Goal: Information Seeking & Learning: Learn about a topic

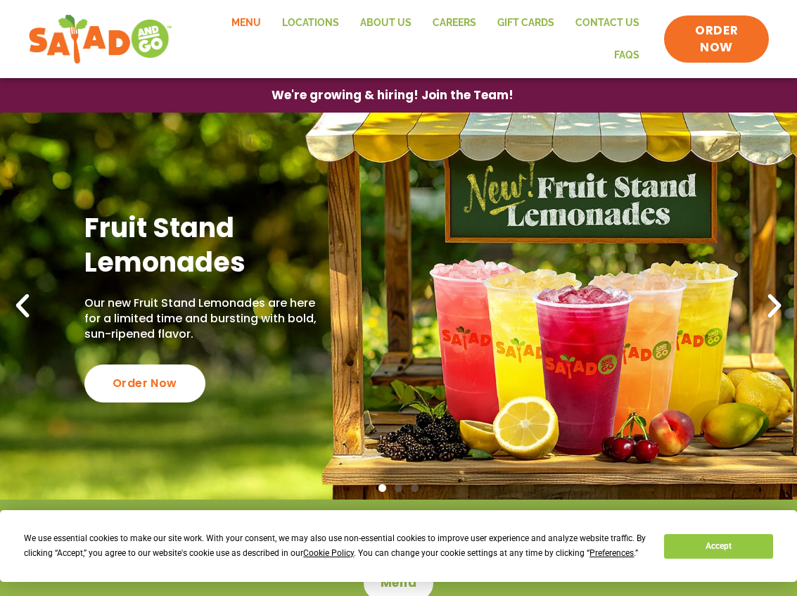
click at [257, 23] on link "Menu" at bounding box center [246, 23] width 51 height 32
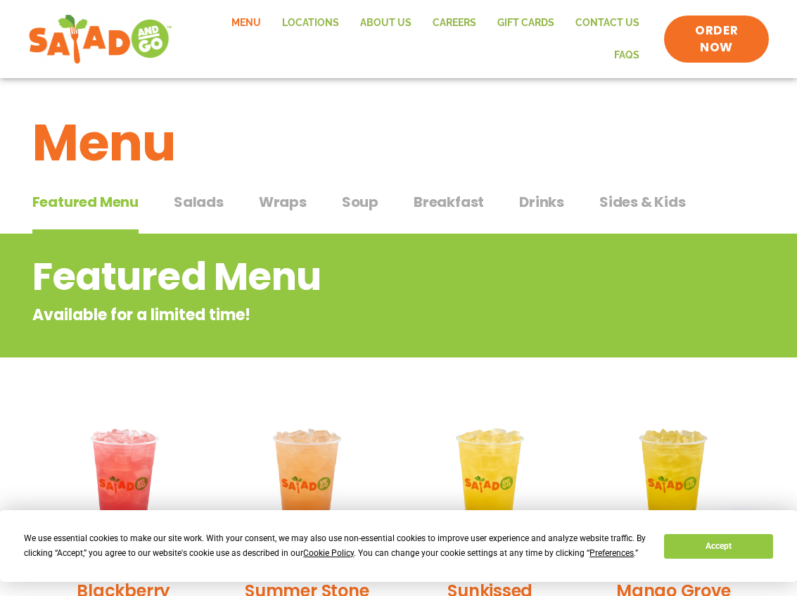
click at [198, 206] on span "Salads" at bounding box center [199, 201] width 50 height 21
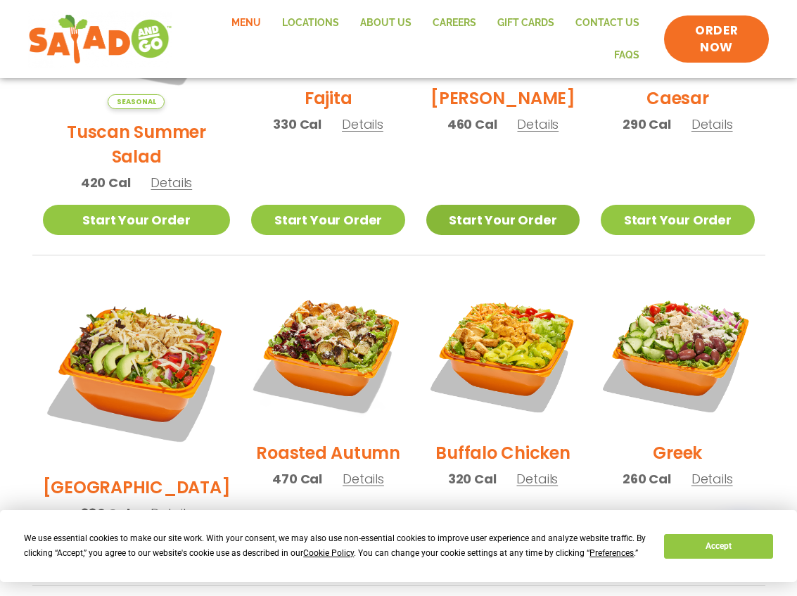
scroll to position [633, 0]
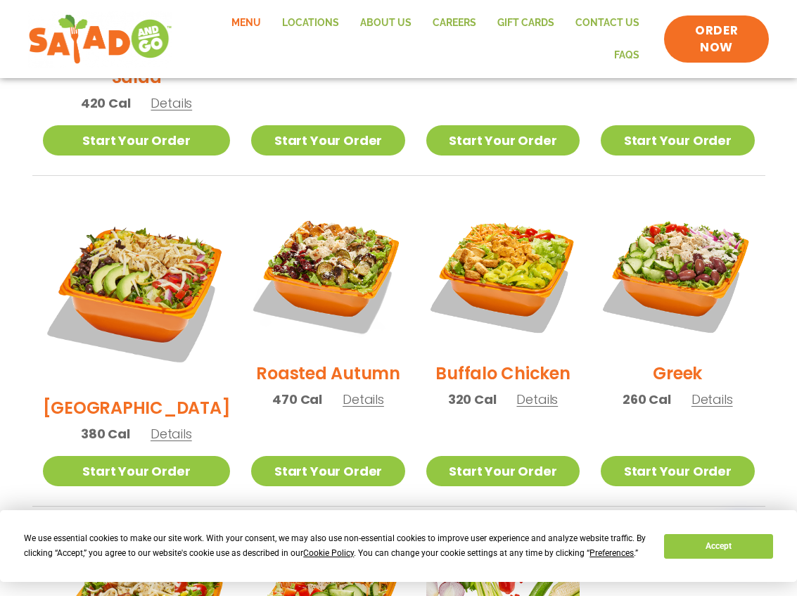
click at [113, 395] on h2 "BBQ Ranch" at bounding box center [137, 407] width 188 height 25
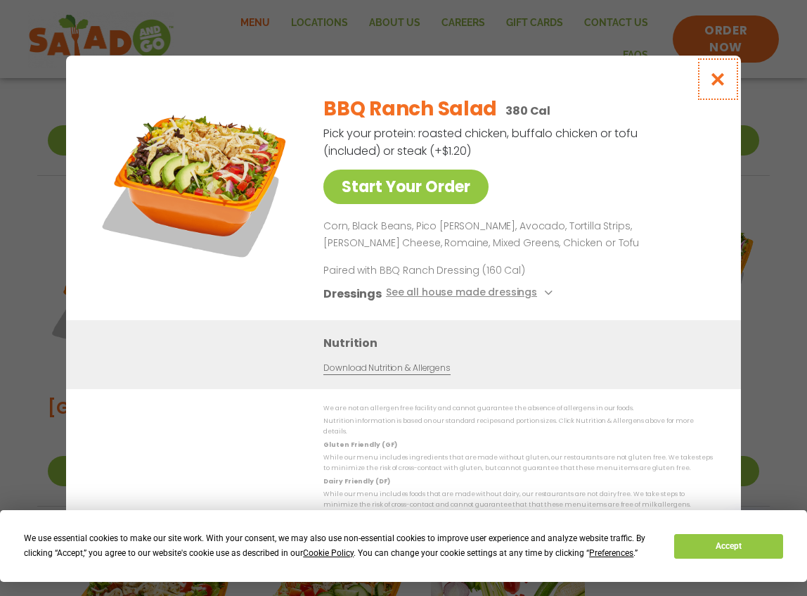
click at [715, 83] on icon "Close modal" at bounding box center [719, 79] width 18 height 15
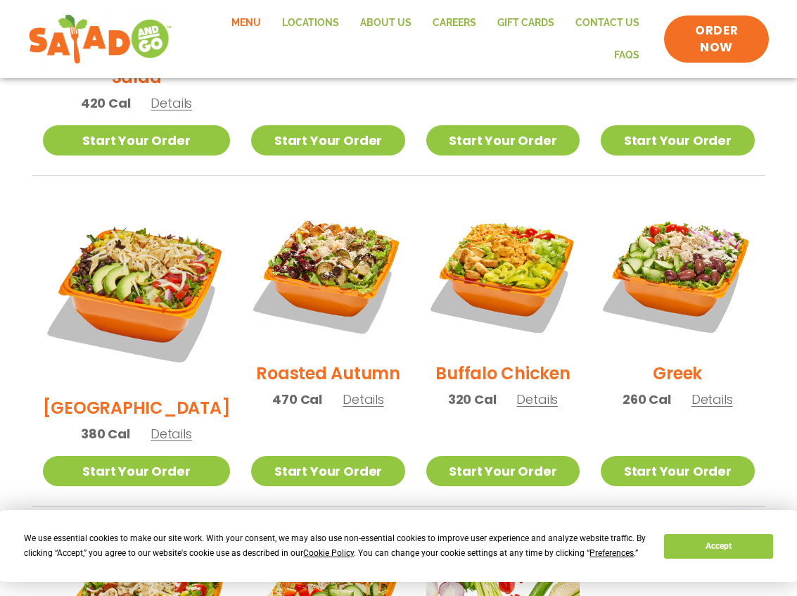
click at [313, 361] on h2 "Roasted Autumn" at bounding box center [328, 373] width 144 height 25
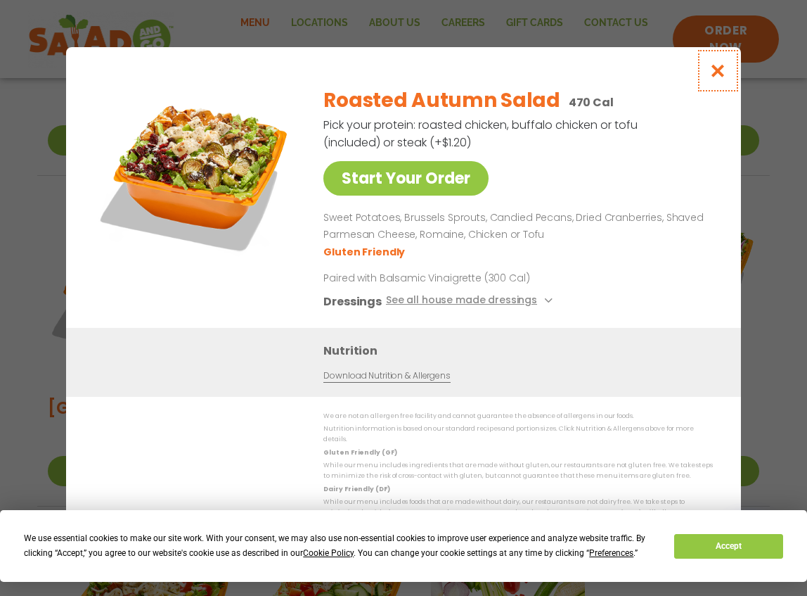
click at [720, 78] on icon "Close modal" at bounding box center [719, 70] width 18 height 15
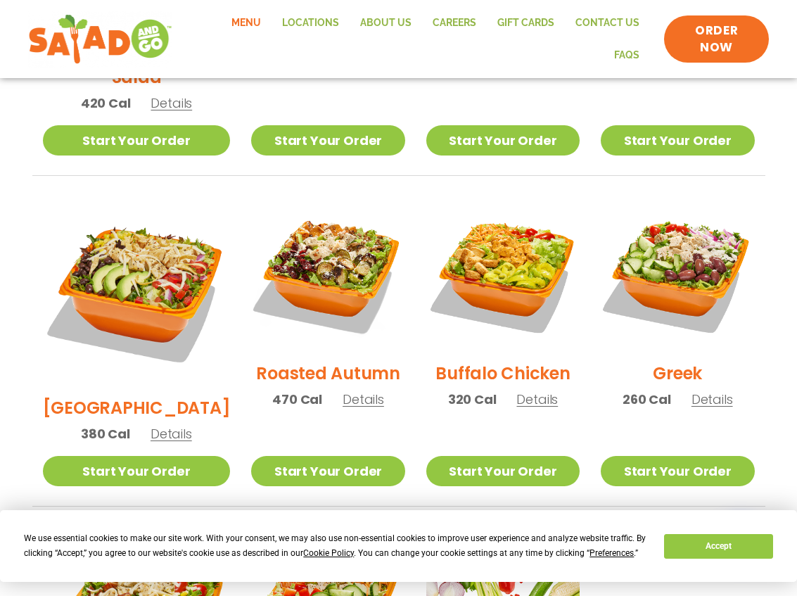
click at [471, 361] on h2 "Buffalo Chicken" at bounding box center [502, 373] width 134 height 25
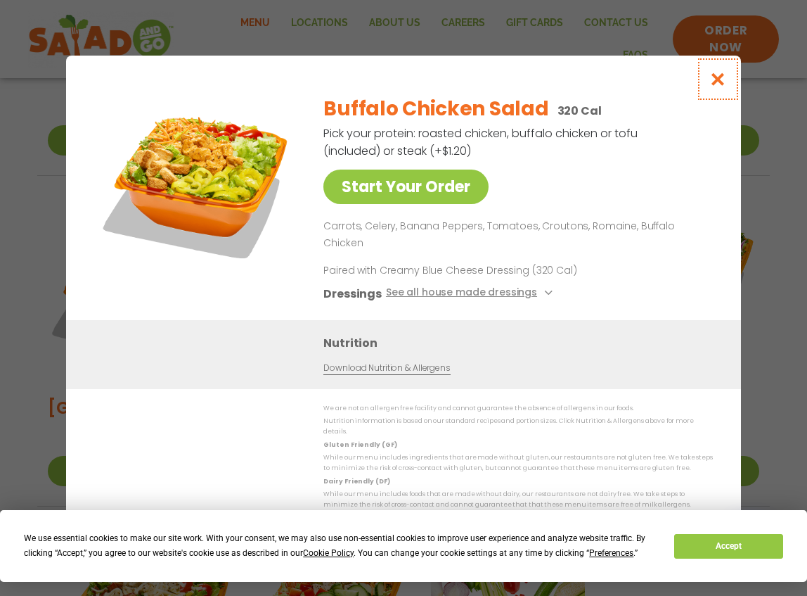
click at [715, 87] on icon "Close modal" at bounding box center [719, 79] width 18 height 15
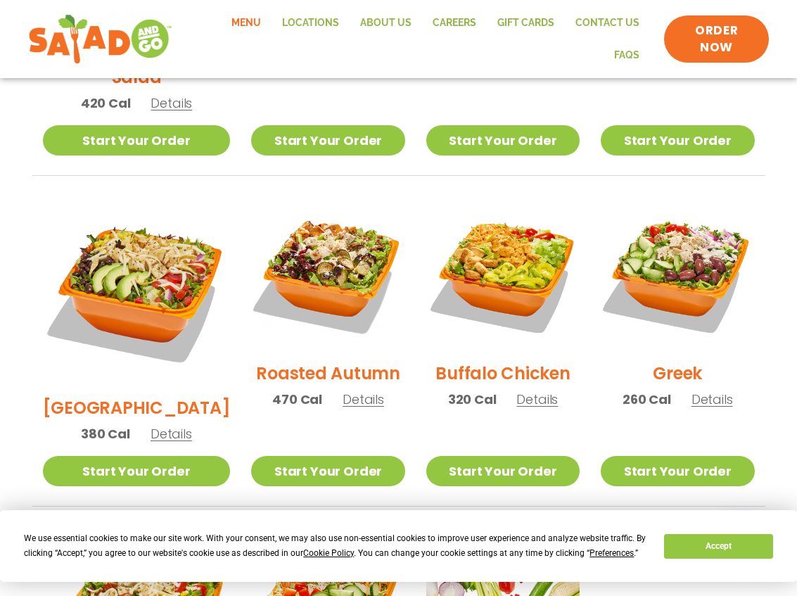
click at [672, 361] on h2 "Greek" at bounding box center [677, 373] width 49 height 25
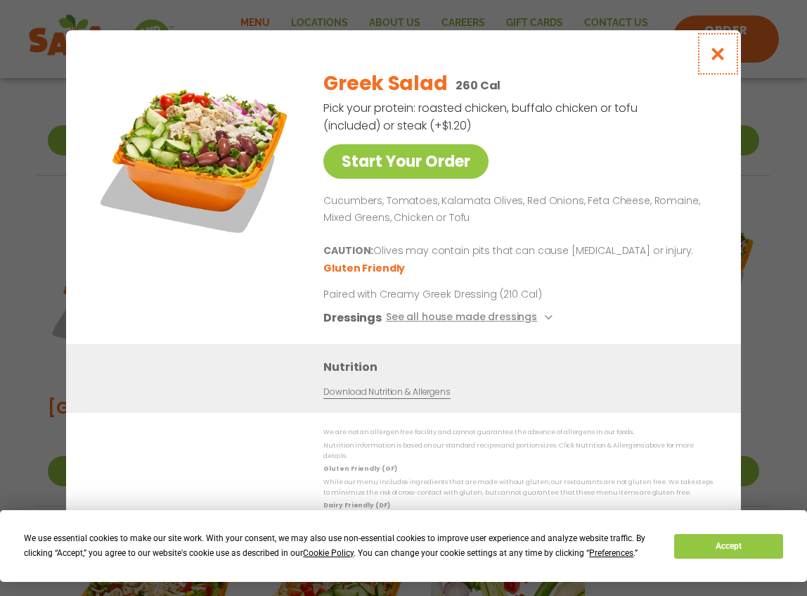
click at [718, 61] on icon "Close modal" at bounding box center [719, 53] width 18 height 15
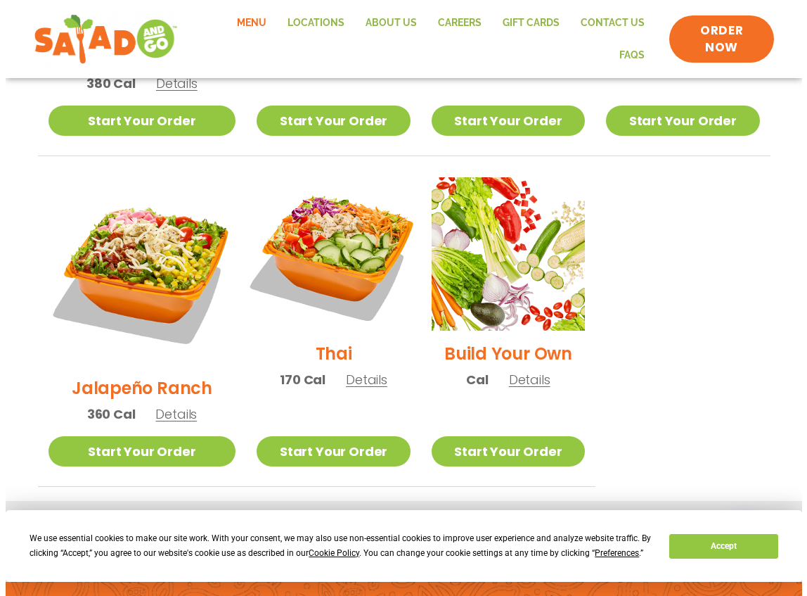
scroll to position [985, 0]
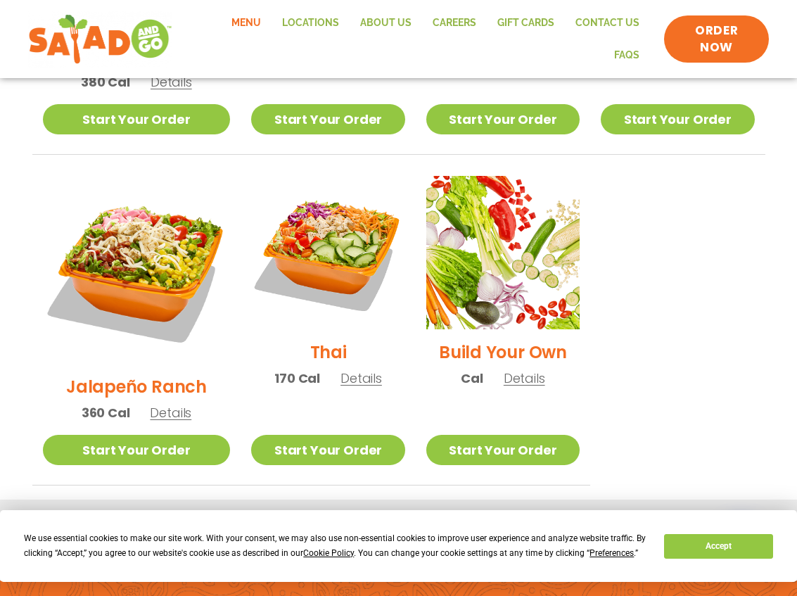
click at [143, 374] on h2 "Jalapeño Ranch" at bounding box center [136, 386] width 141 height 25
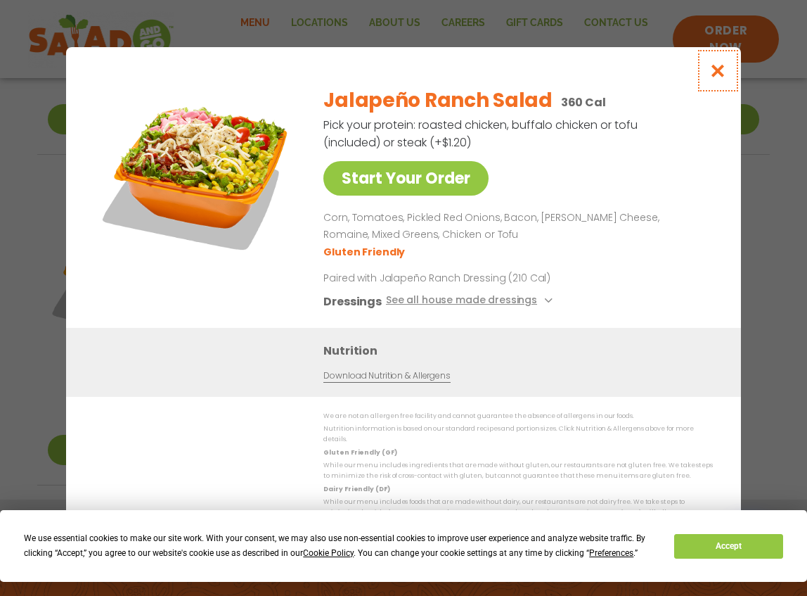
click at [715, 76] on icon "Close modal" at bounding box center [719, 70] width 18 height 15
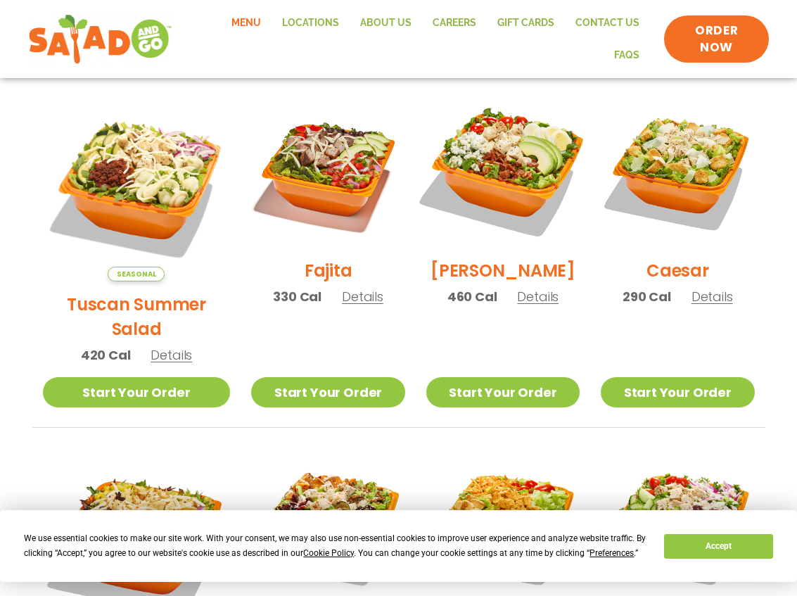
scroll to position [376, 0]
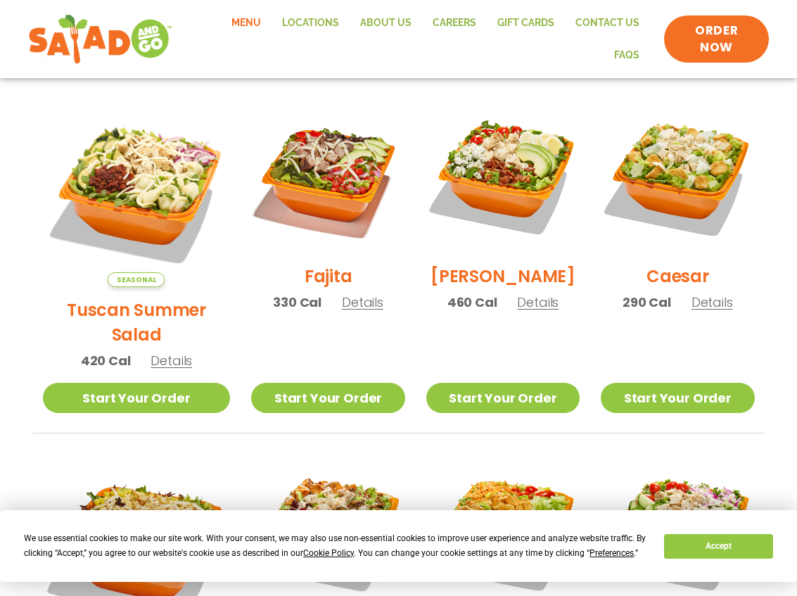
click at [489, 282] on h2 "Cobb" at bounding box center [502, 276] width 145 height 25
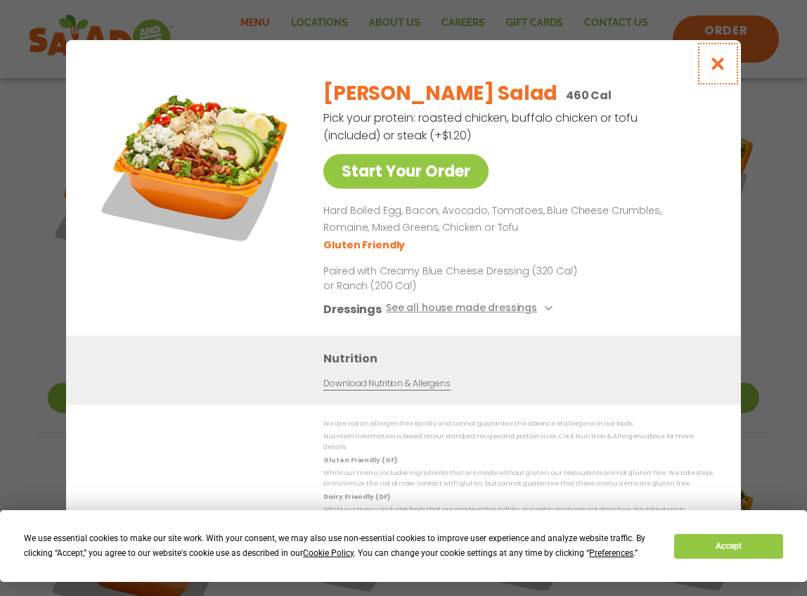
click at [718, 71] on icon "Close modal" at bounding box center [719, 63] width 18 height 15
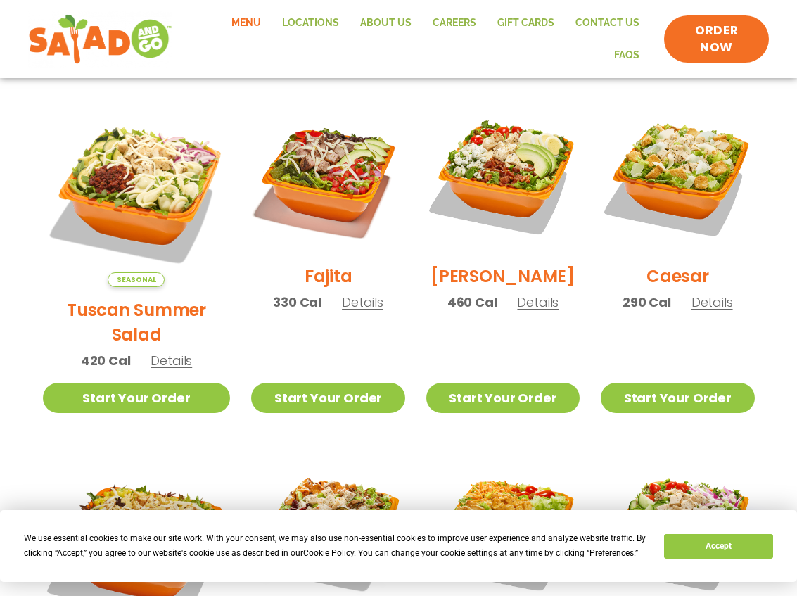
click at [305, 286] on h2 "Fajita" at bounding box center [329, 276] width 48 height 25
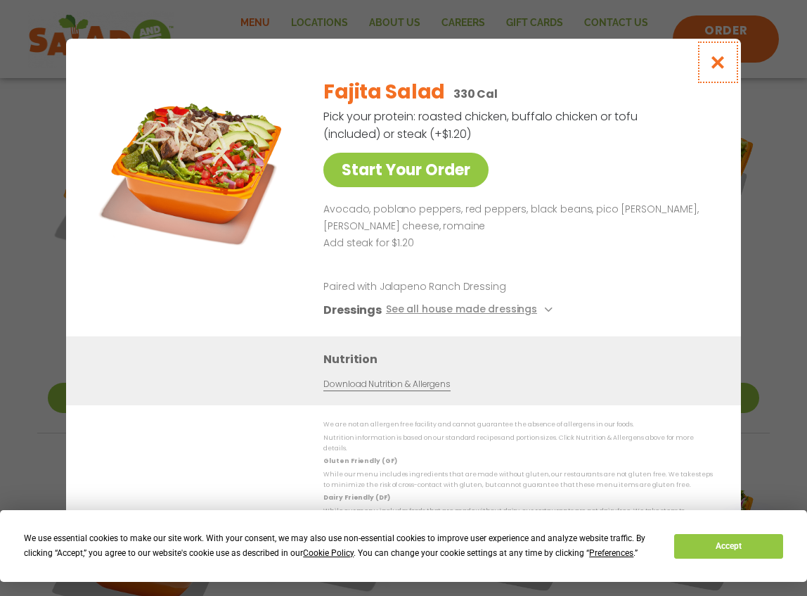
click at [715, 69] on icon "Close modal" at bounding box center [719, 62] width 18 height 15
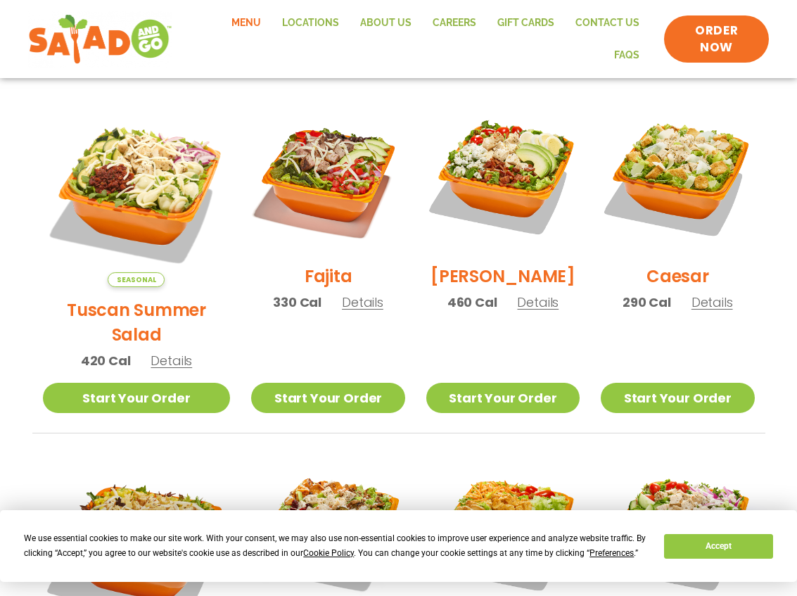
click at [117, 298] on h2 "Tuscan Summer Salad" at bounding box center [137, 322] width 188 height 49
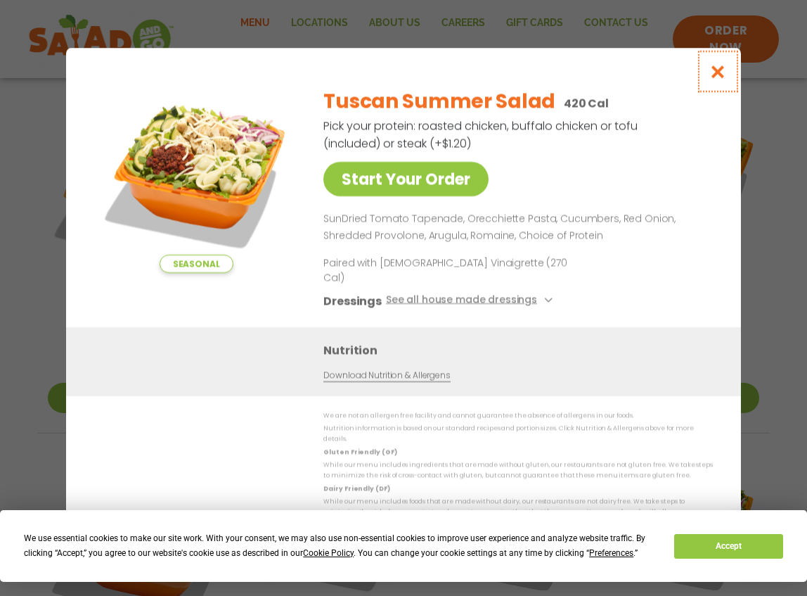
click at [715, 79] on icon "Close modal" at bounding box center [719, 71] width 18 height 15
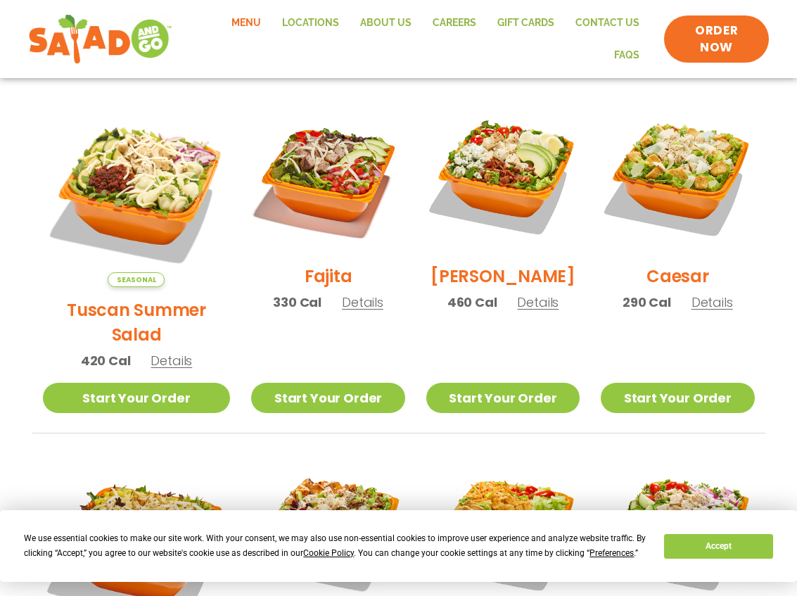
click at [662, 282] on h2 "Caesar" at bounding box center [677, 276] width 63 height 25
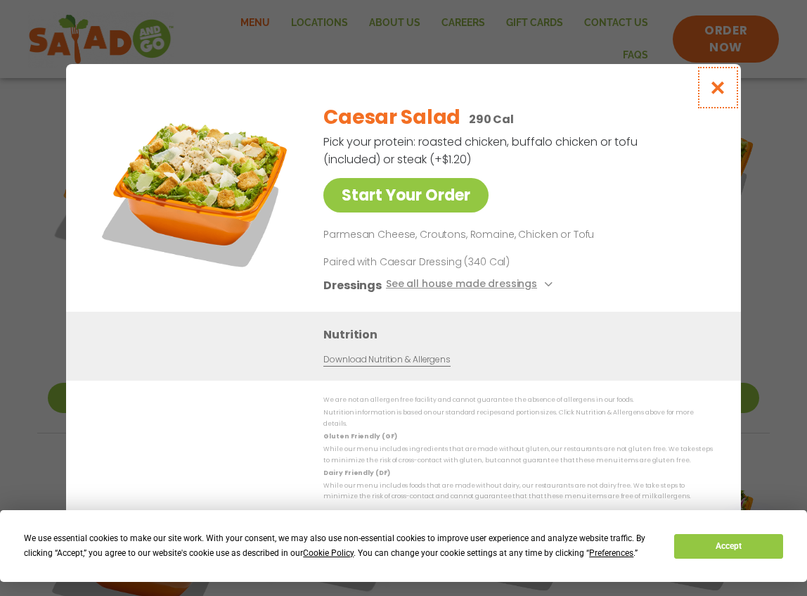
click at [715, 93] on icon "Close modal" at bounding box center [719, 87] width 18 height 15
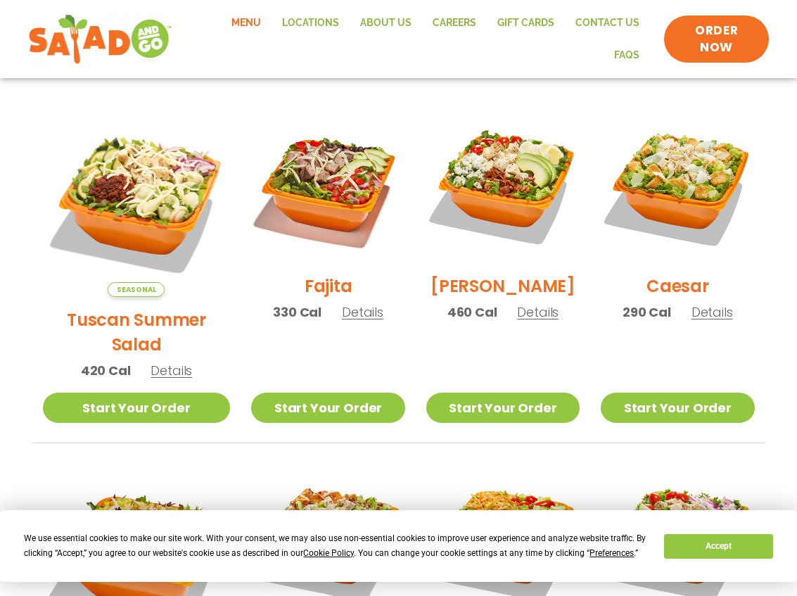
scroll to position [446, 0]
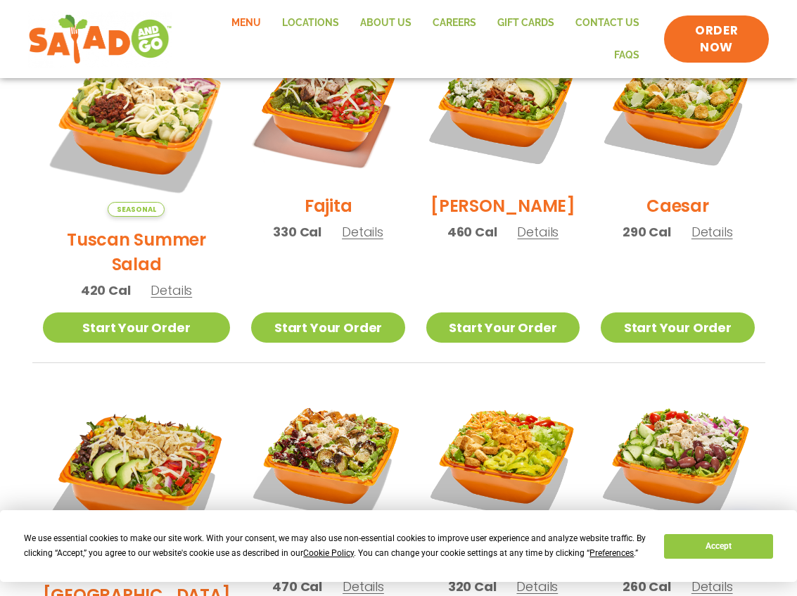
click at [495, 218] on h2 "Cobb" at bounding box center [502, 205] width 145 height 25
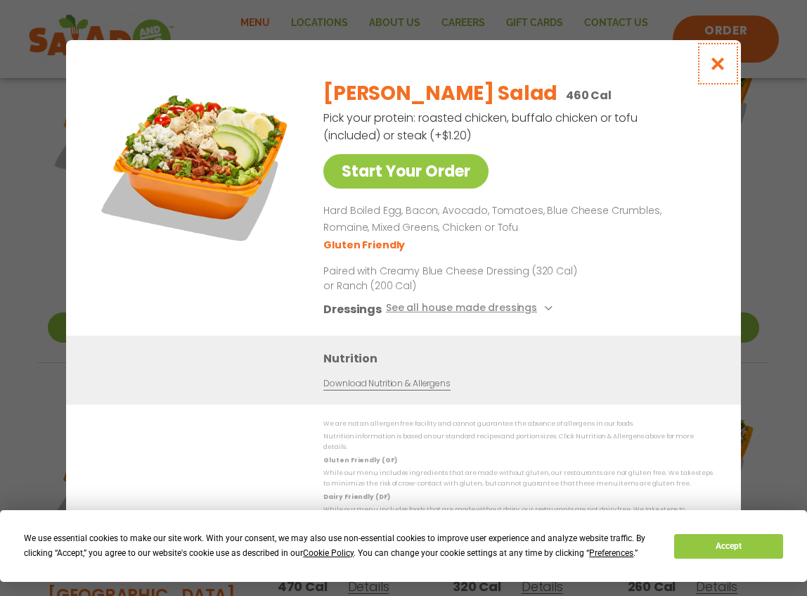
click at [718, 71] on icon "Close modal" at bounding box center [719, 63] width 18 height 15
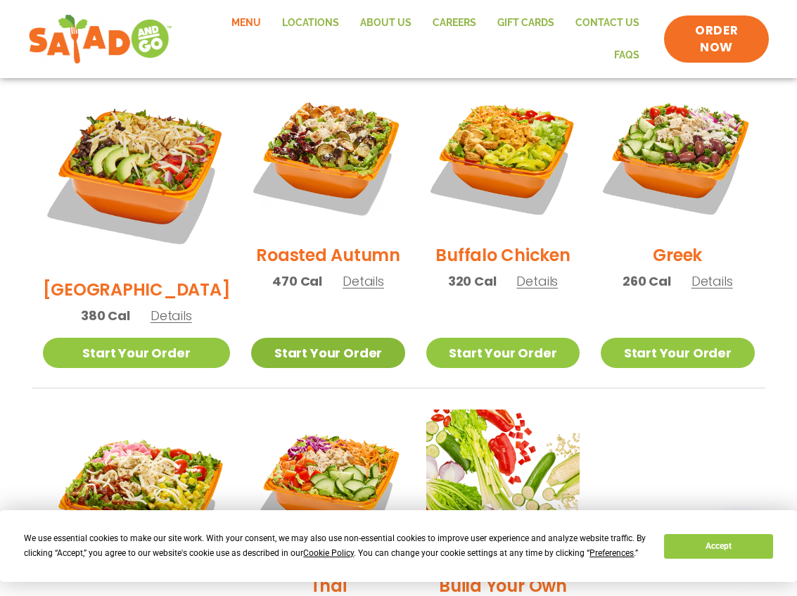
scroll to position [727, 0]
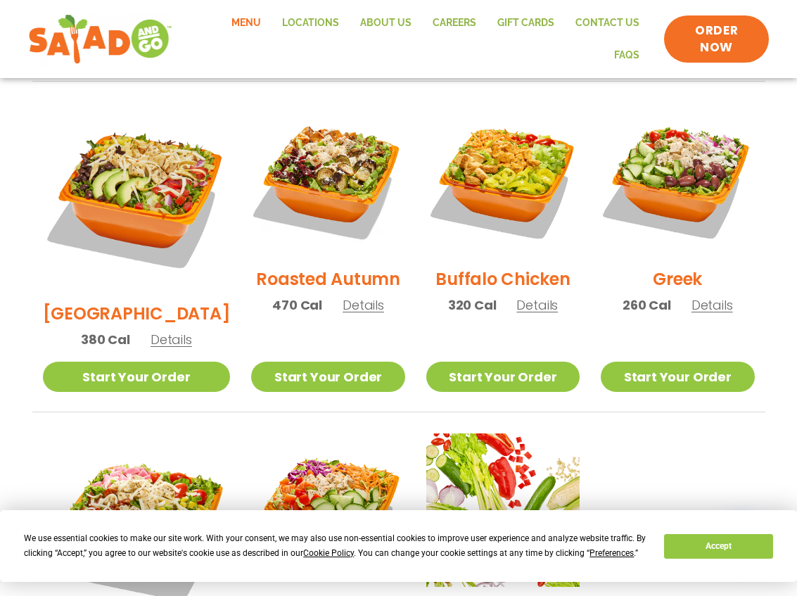
click at [134, 301] on h2 "BBQ Ranch" at bounding box center [137, 313] width 188 height 25
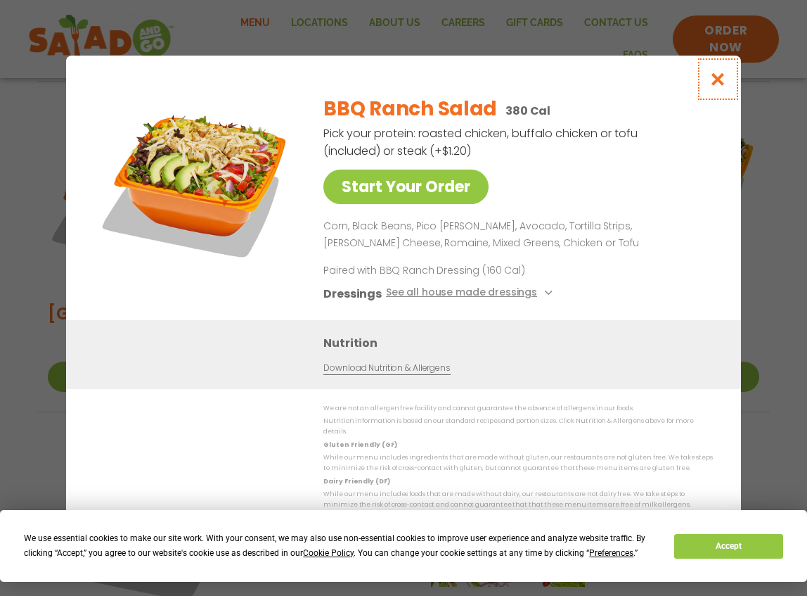
click at [715, 87] on icon "Close modal" at bounding box center [719, 79] width 18 height 15
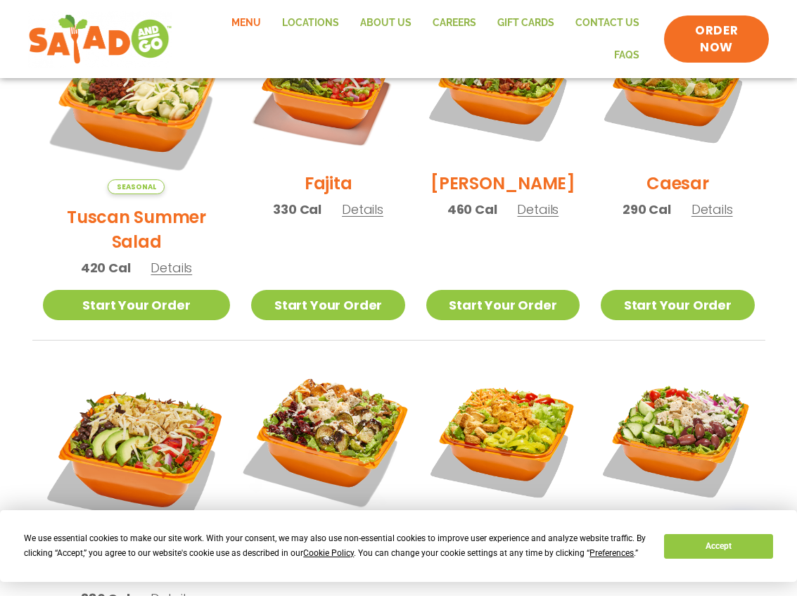
scroll to position [446, 0]
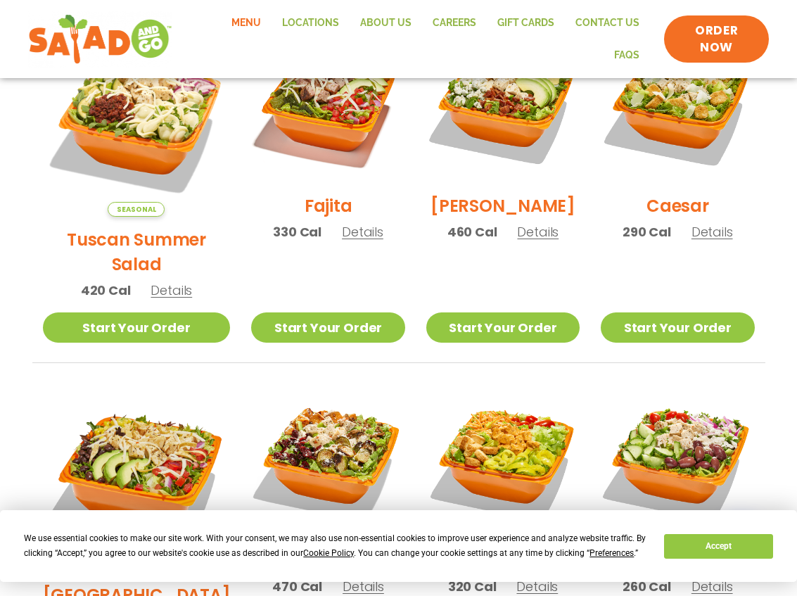
click at [305, 213] on h2 "Fajita" at bounding box center [329, 205] width 48 height 25
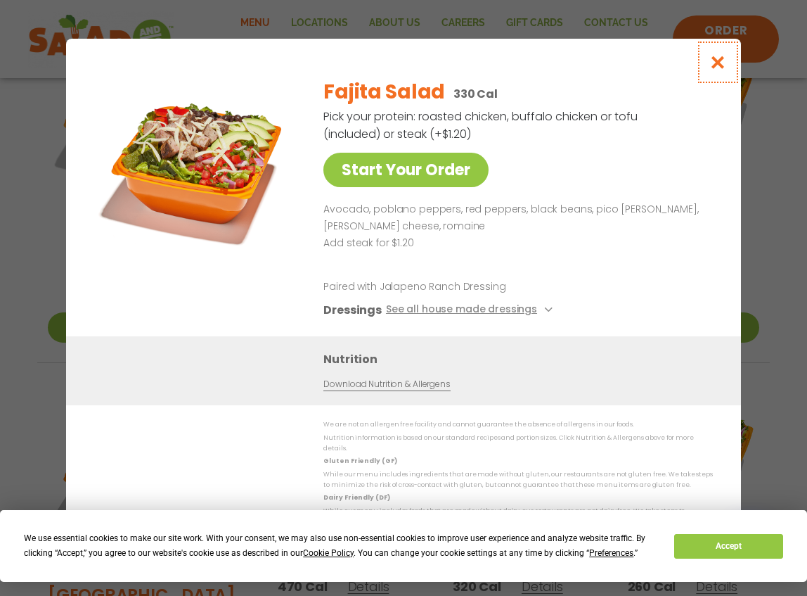
click at [716, 68] on icon "Close modal" at bounding box center [719, 62] width 18 height 15
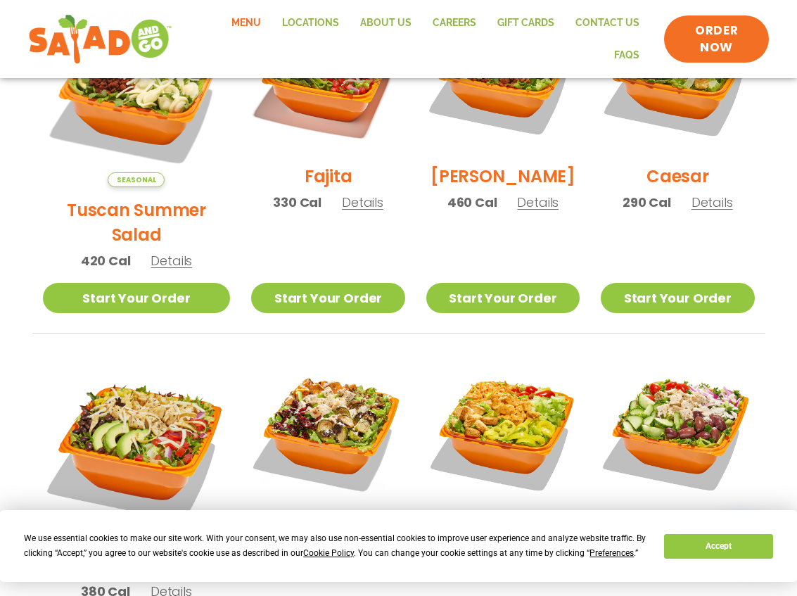
scroll to position [0, 0]
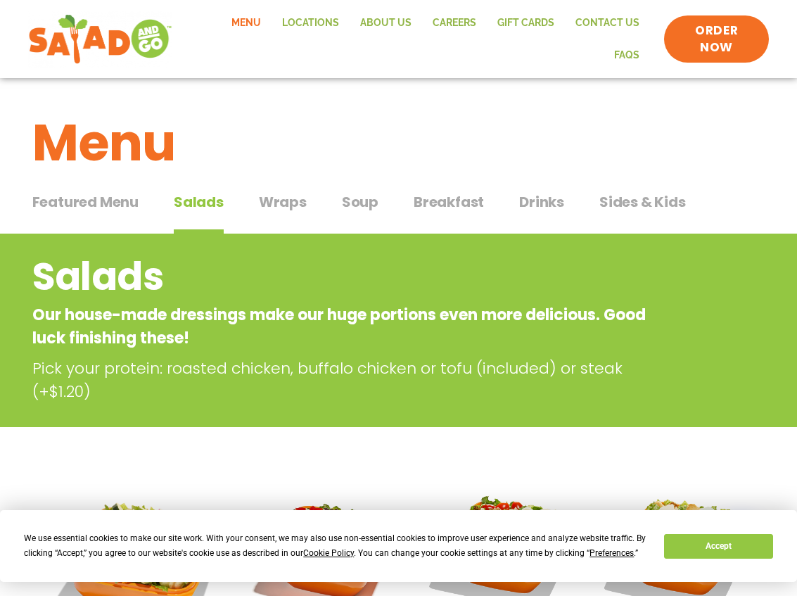
click at [432, 203] on span "Breakfast" at bounding box center [449, 201] width 70 height 21
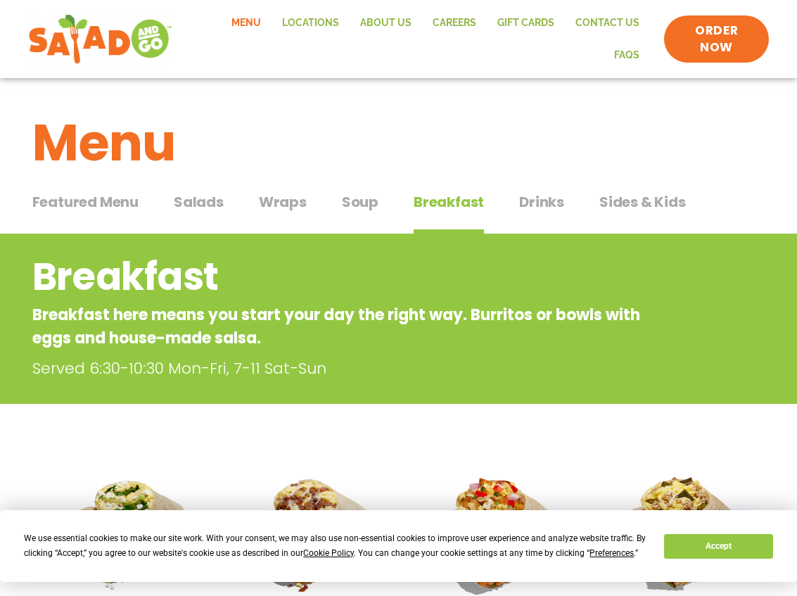
click at [87, 203] on span "Featured Menu" at bounding box center [85, 201] width 106 height 21
